Goal: Transaction & Acquisition: Book appointment/travel/reservation

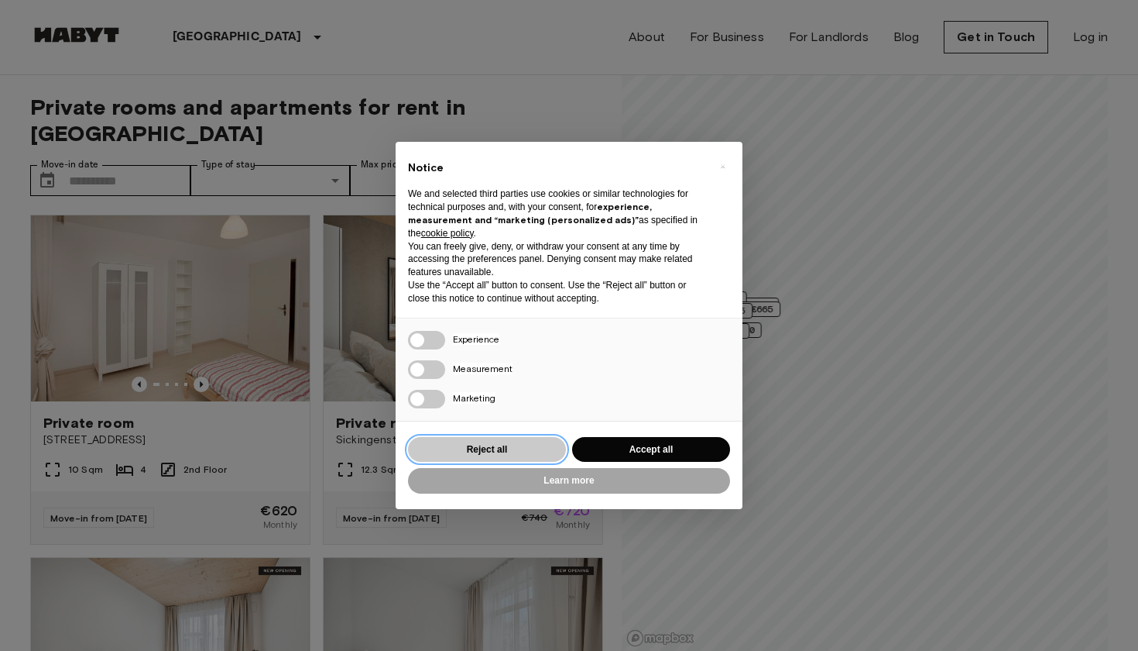
click at [482, 449] on button "Reject all" at bounding box center [487, 450] width 158 height 26
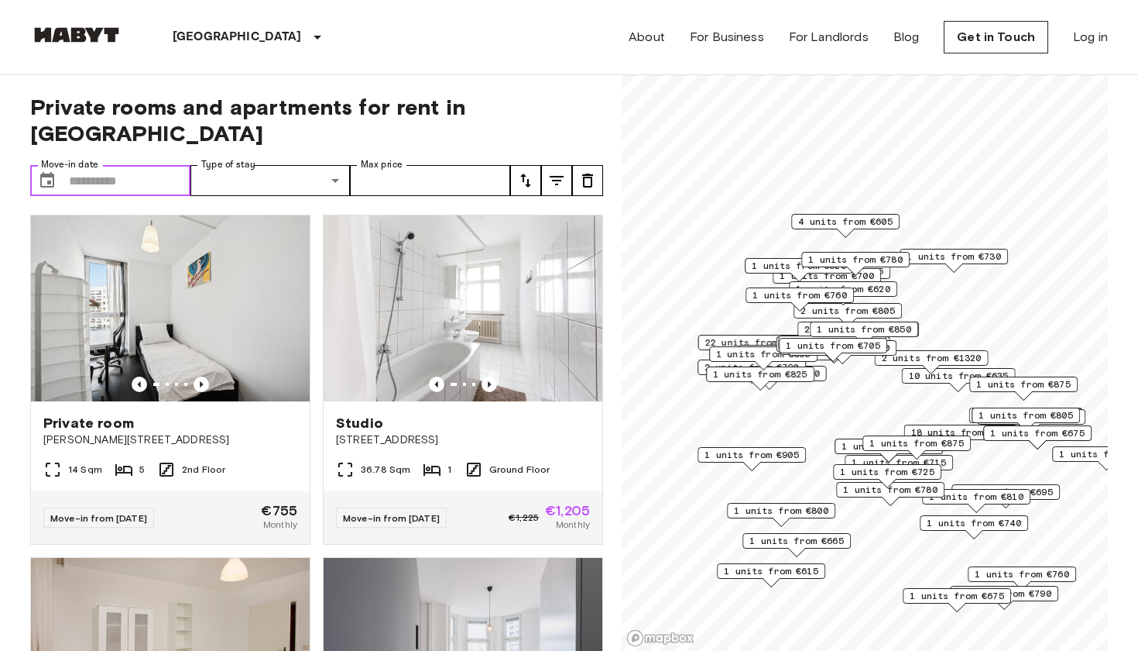
click at [110, 165] on input "Move-in date" at bounding box center [130, 180] width 122 height 31
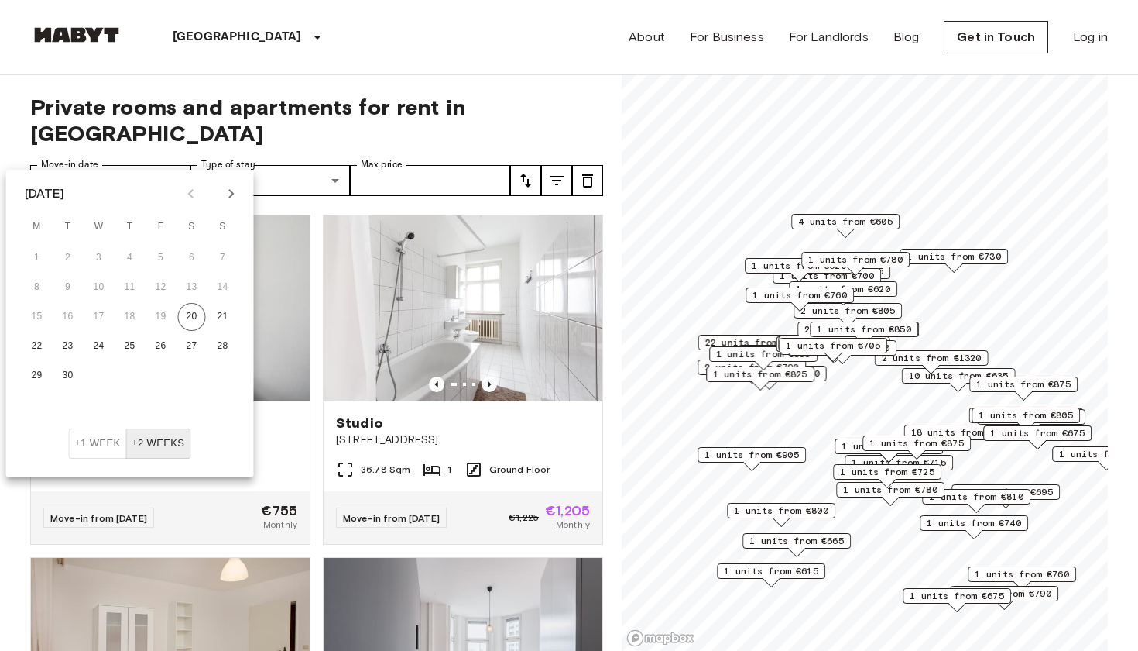
click at [223, 192] on icon "Next month" at bounding box center [231, 193] width 19 height 19
click at [228, 197] on icon "Next month" at bounding box center [231, 193] width 19 height 19
click at [138, 255] on button "1" at bounding box center [130, 258] width 28 height 28
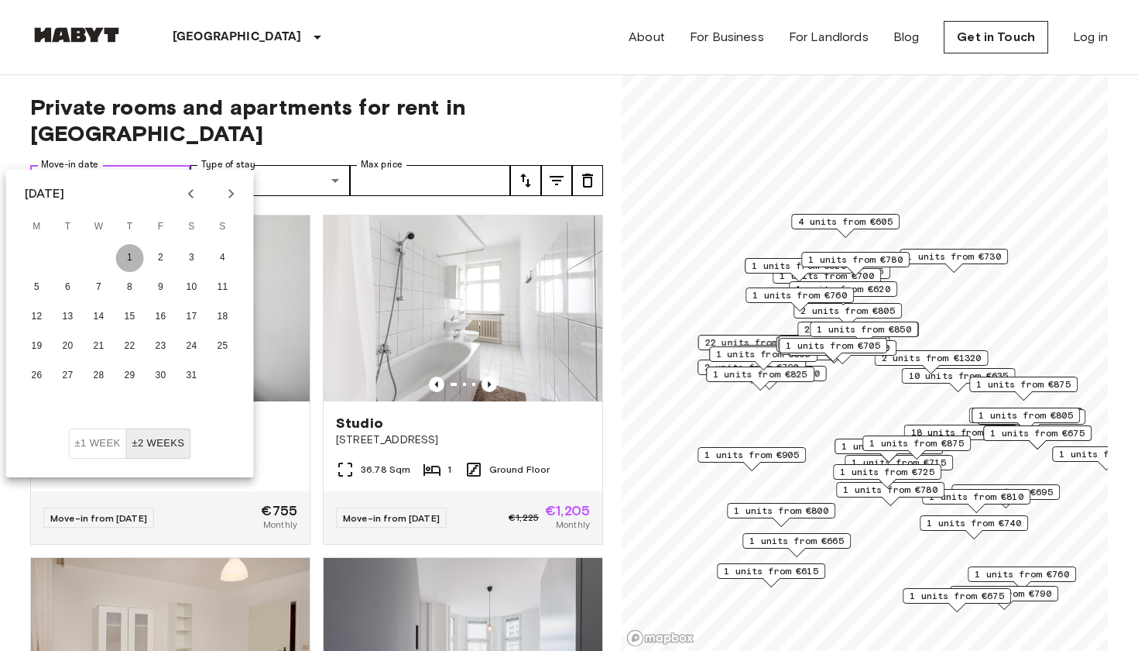
type input "**********"
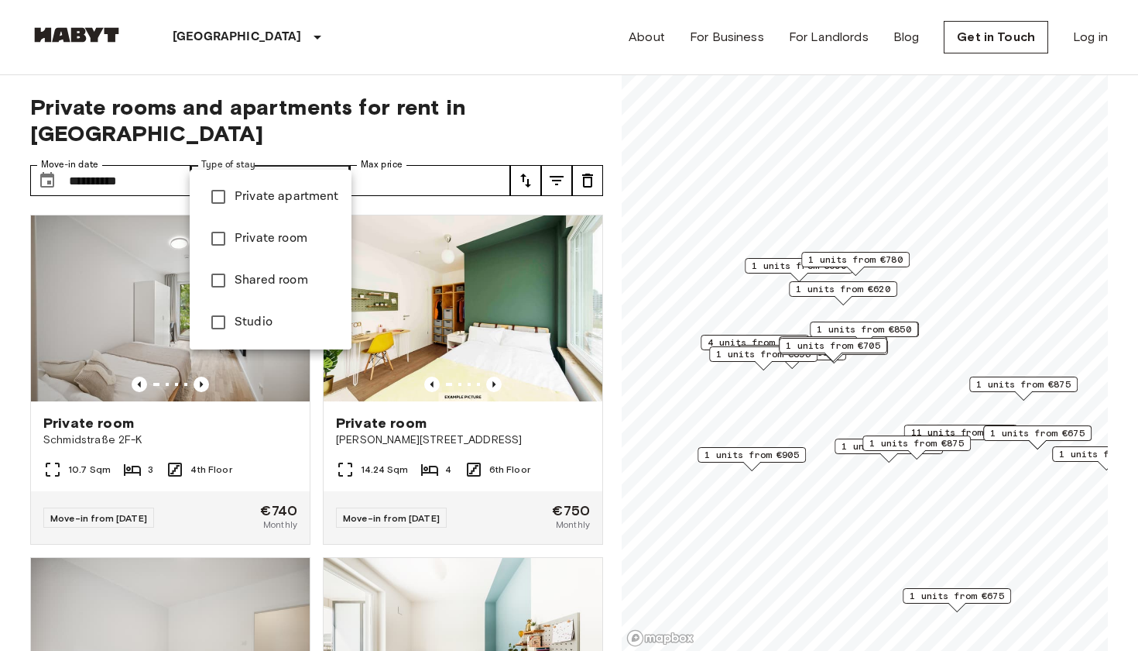
click at [514, 60] on div at bounding box center [569, 325] width 1138 height 651
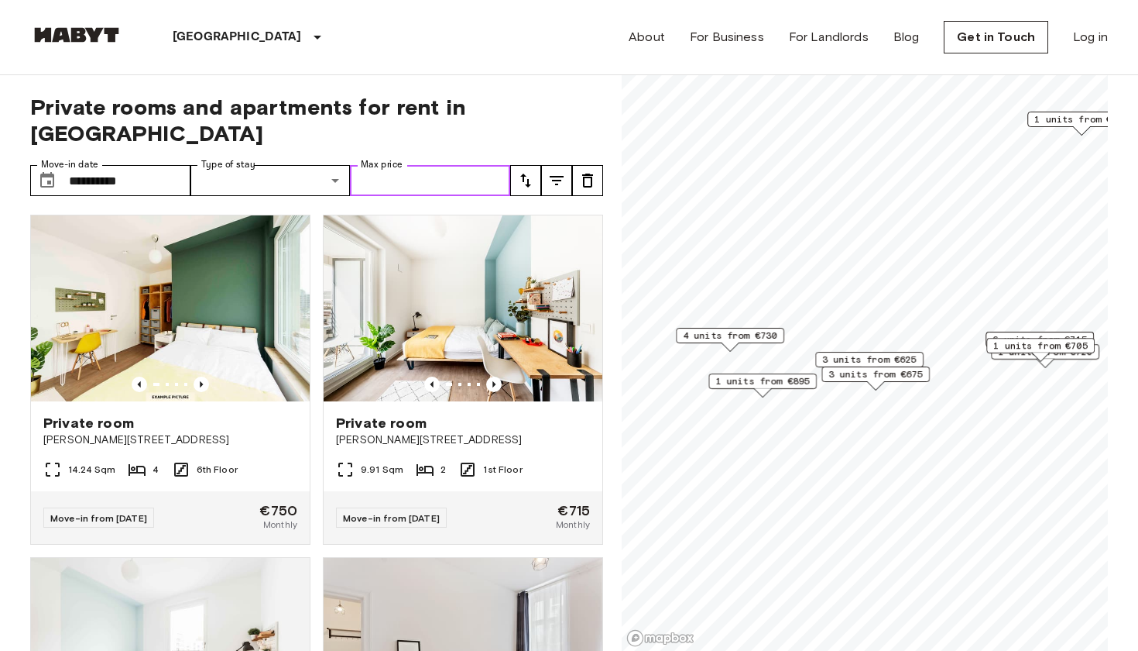
click at [431, 165] on input "Max price" at bounding box center [430, 180] width 160 height 31
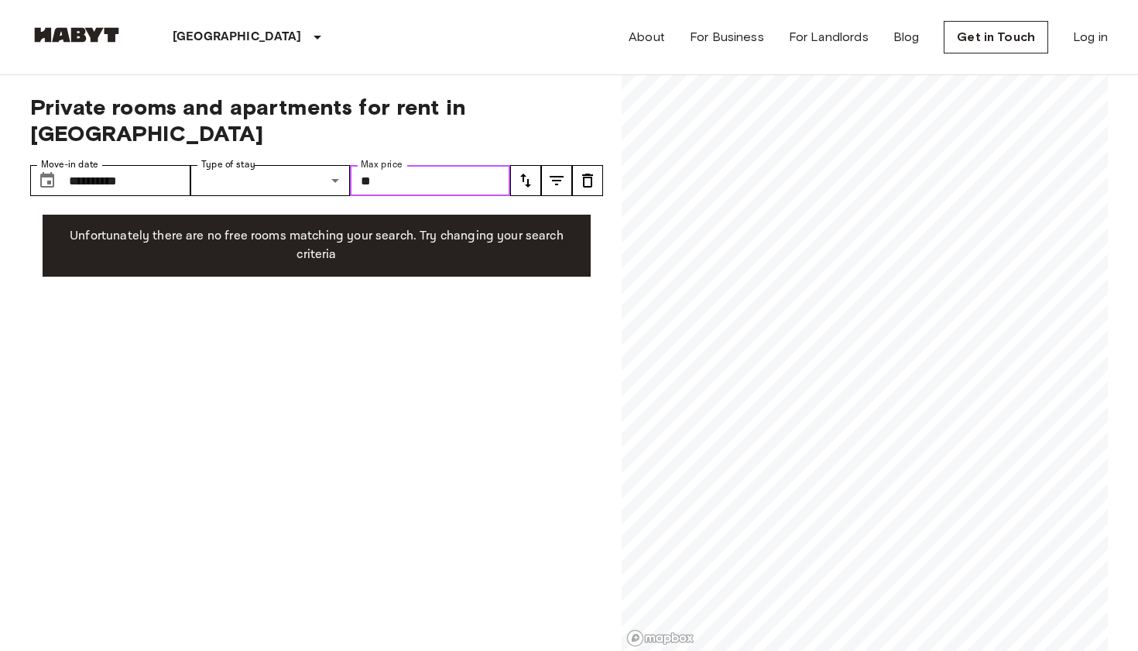
type input "***"
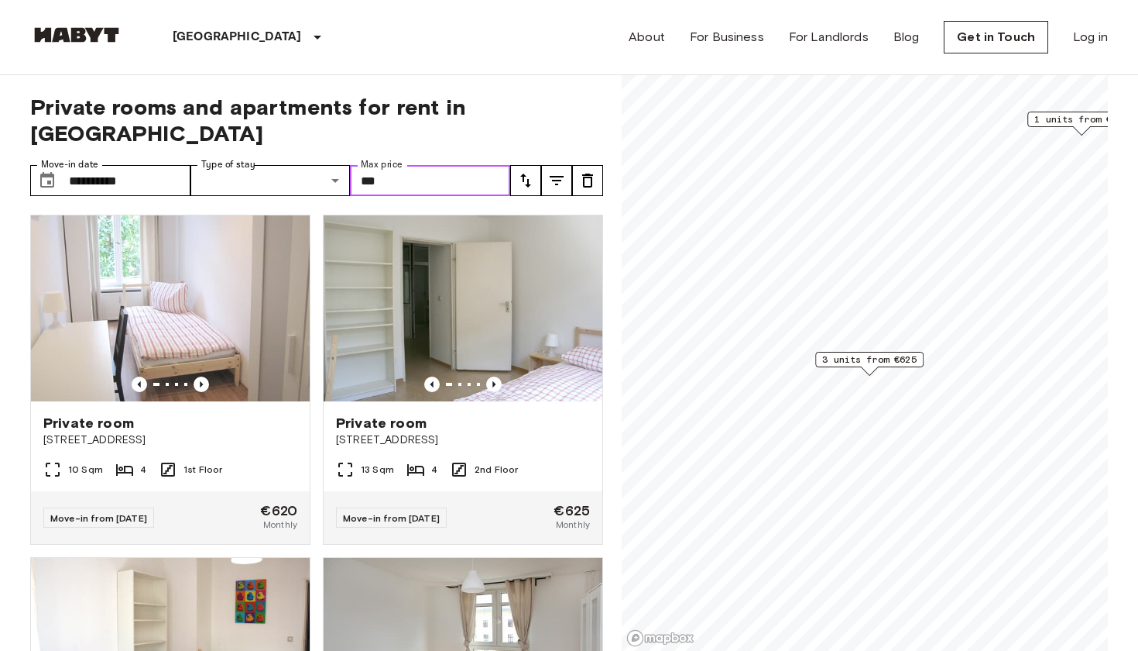
click at [890, 362] on span "3 units from €625" at bounding box center [869, 359] width 94 height 14
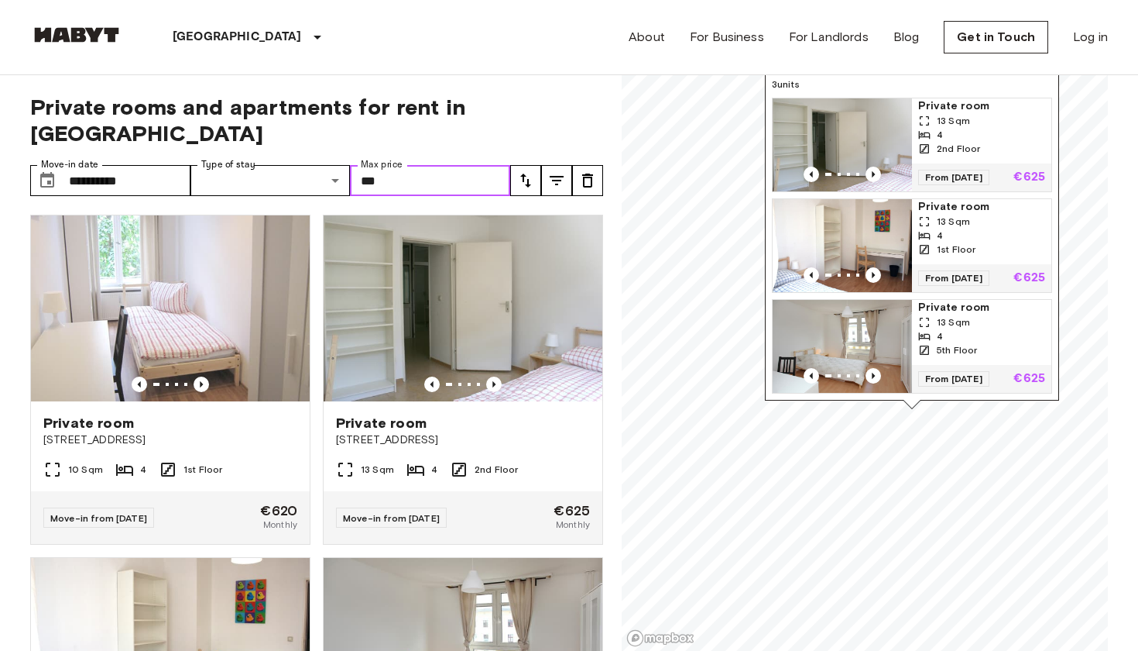
click at [862, 132] on img "Map marker" at bounding box center [842, 144] width 139 height 93
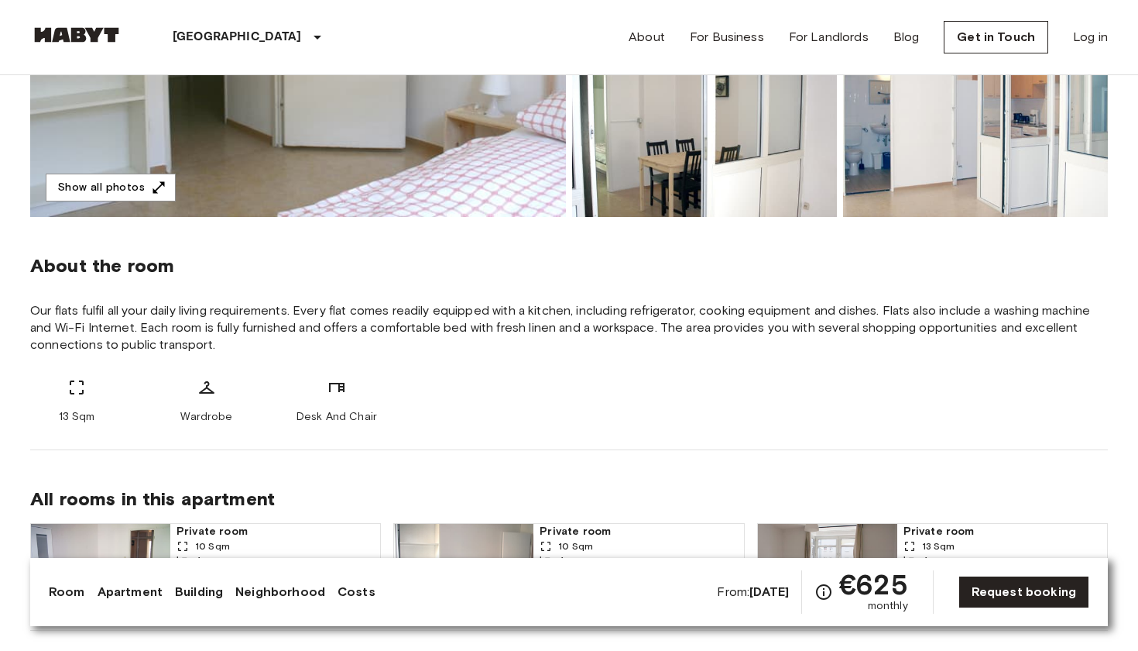
scroll to position [762, 0]
